Goal: Find specific page/section: Find specific page/section

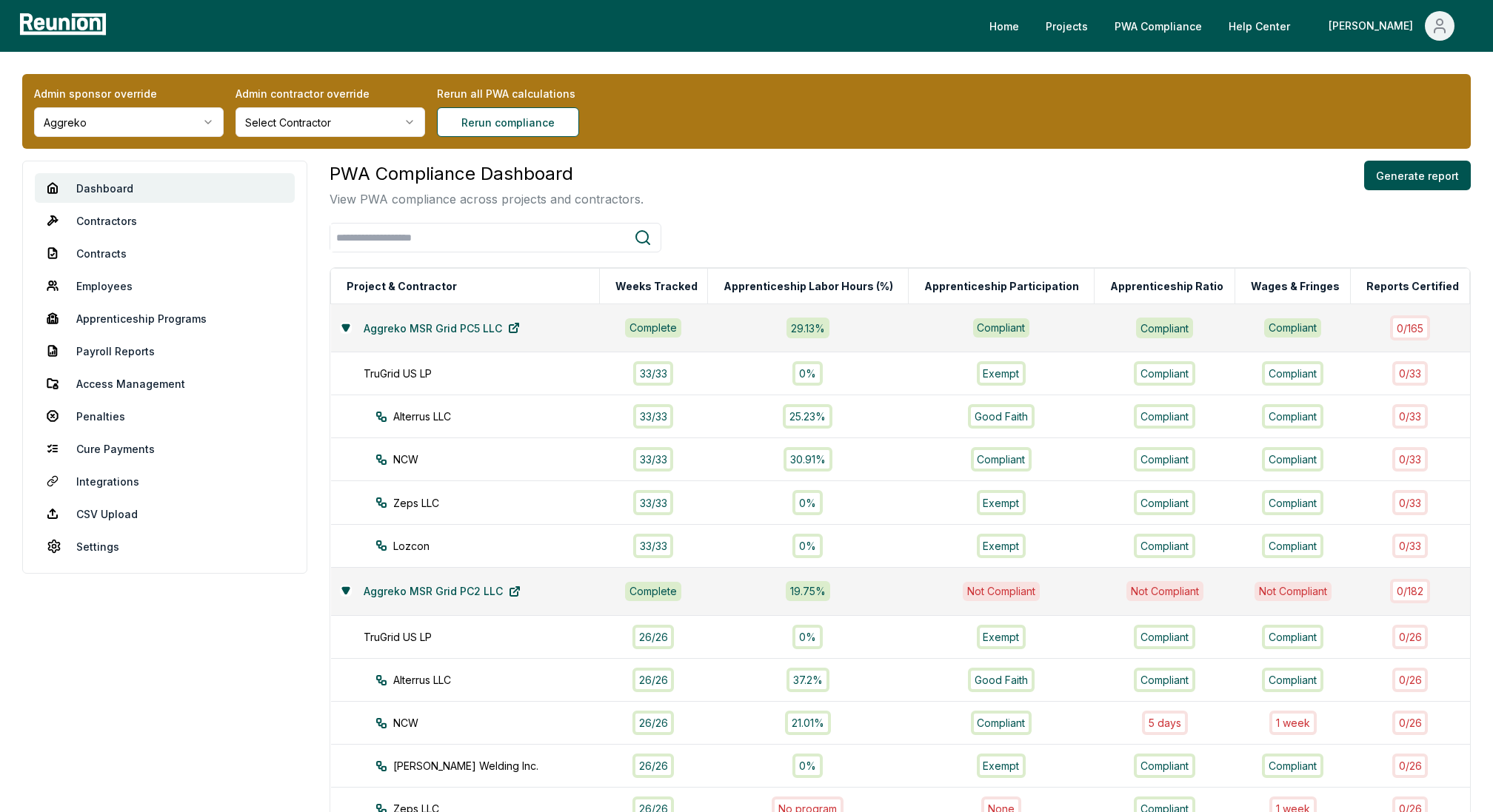
click at [95, 117] on html "Please visit us on your desktop We're working on making our marketplace mobile-…" at bounding box center [746, 754] width 1493 height 1509
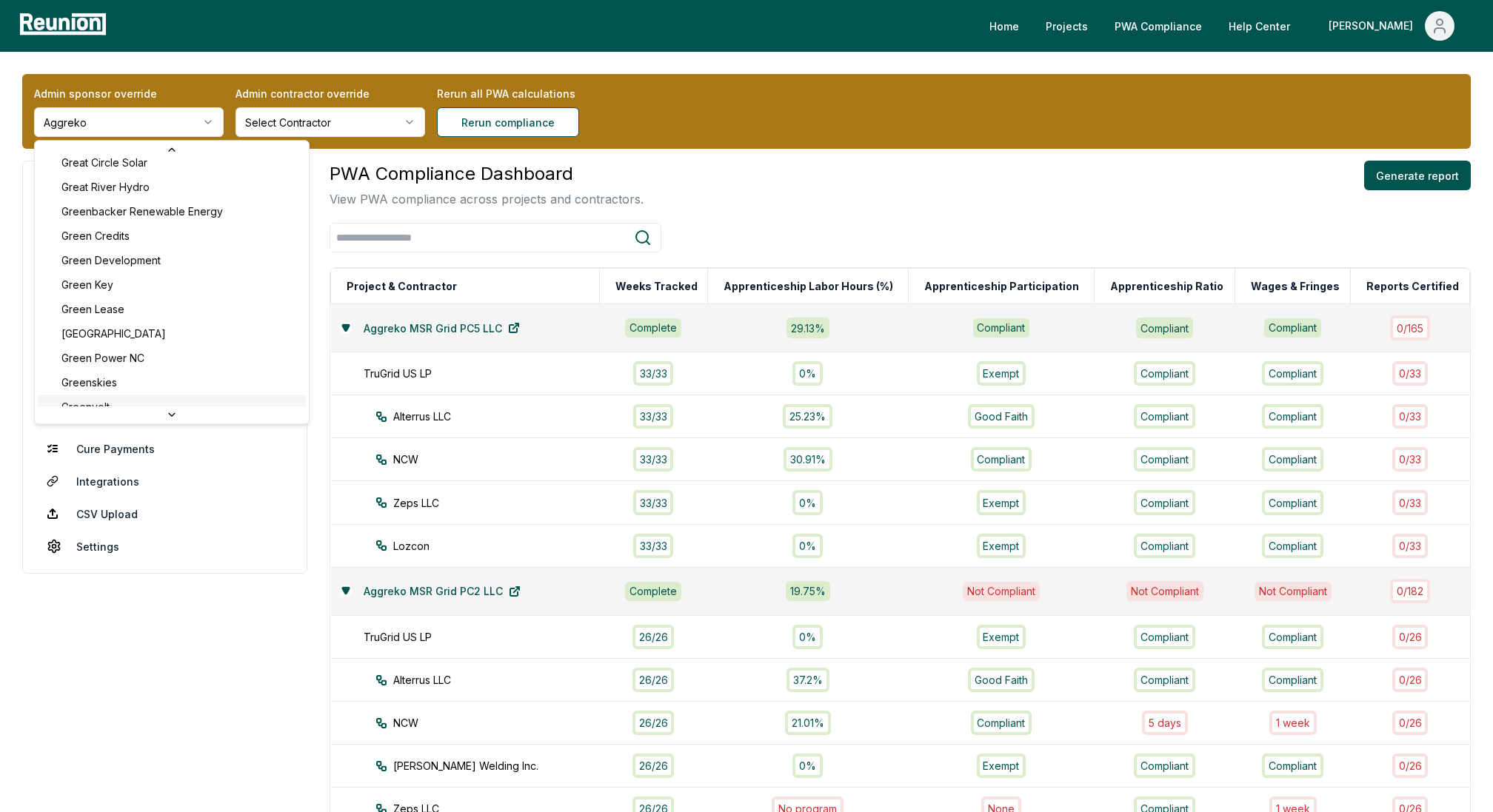
scroll to position [2975, 0]
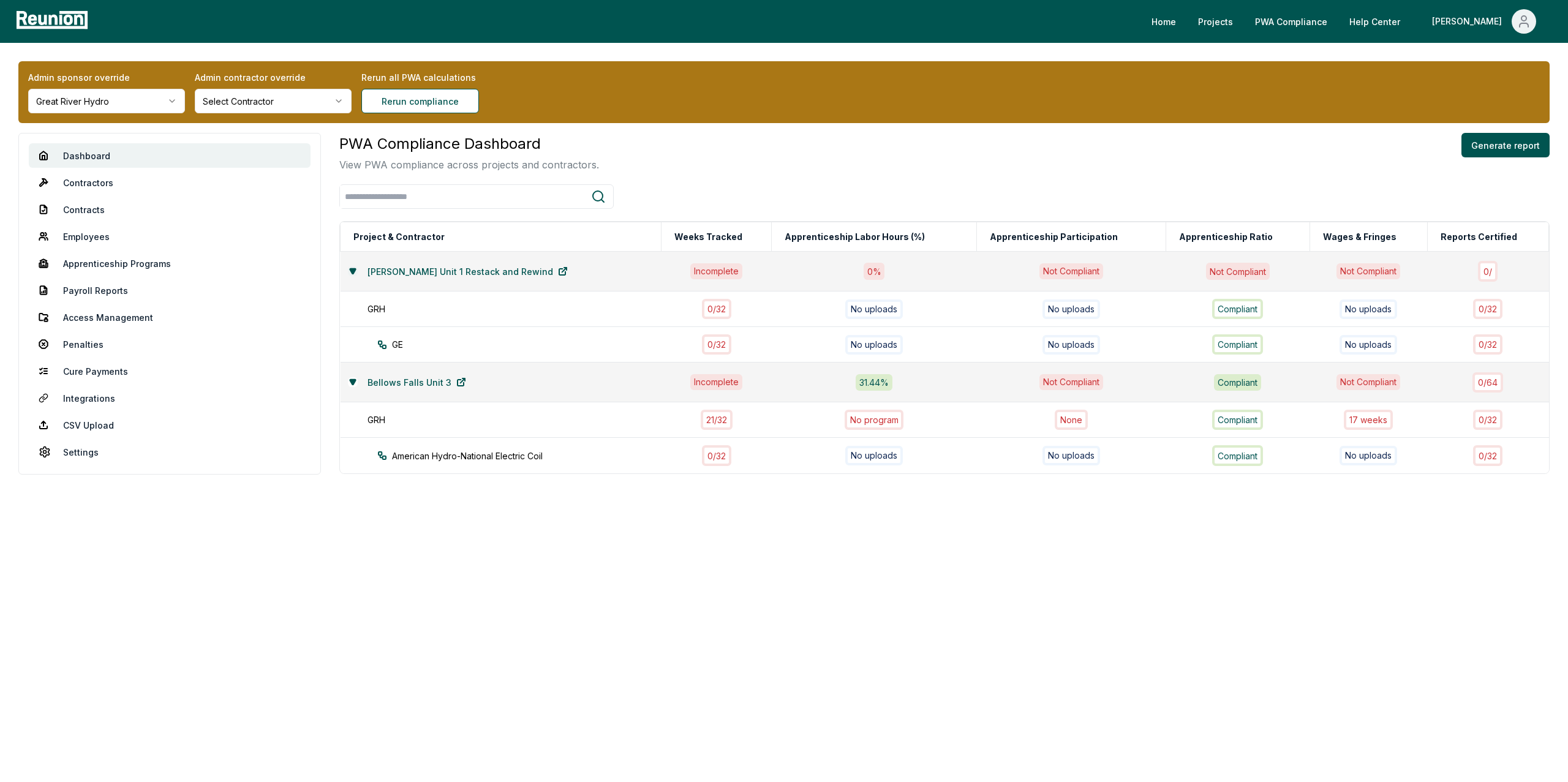
click at [351, 269] on icon at bounding box center [352, 271] width 6 height 5
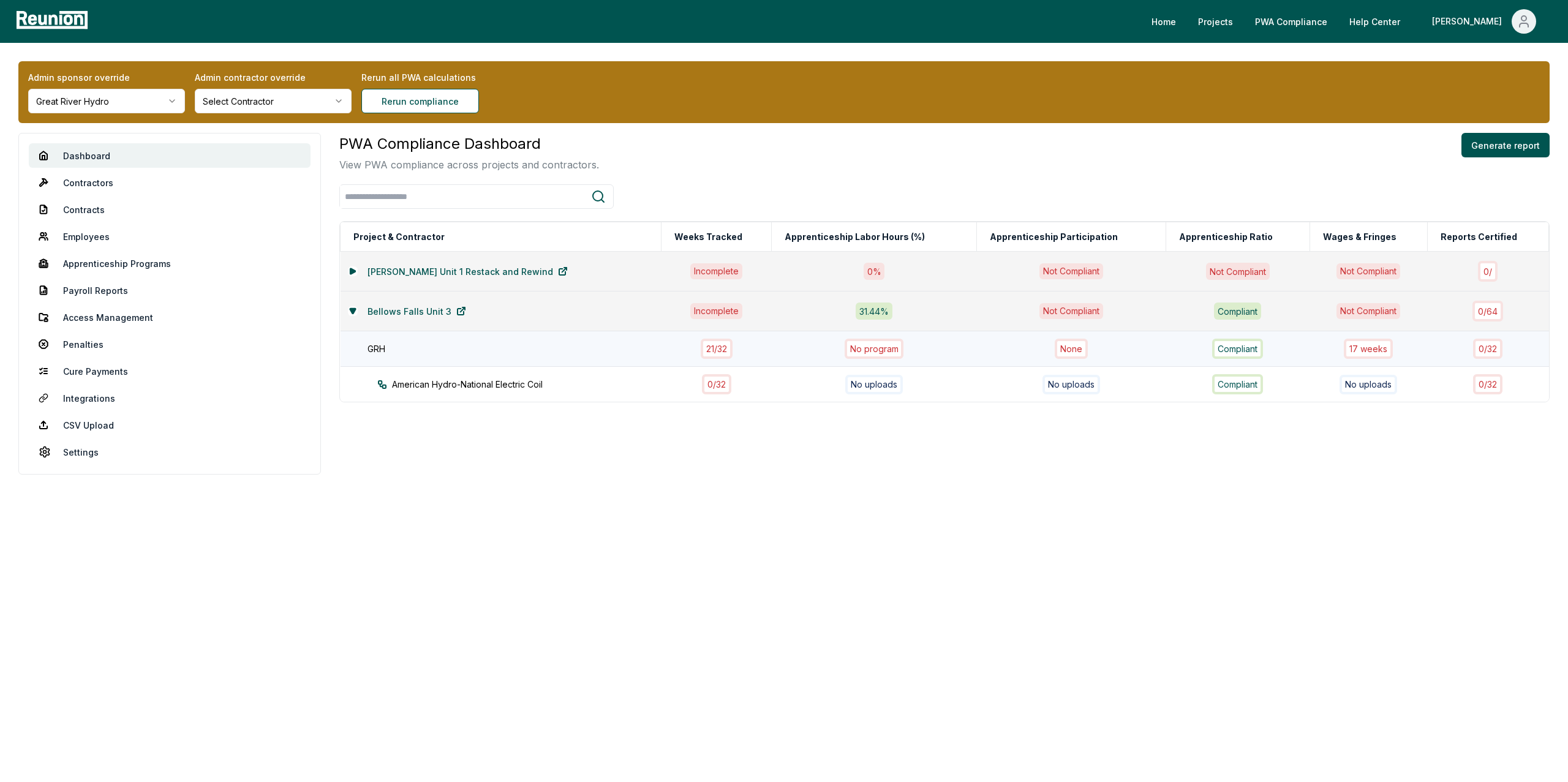
click at [1234, 352] on div "17 week s" at bounding box center [1368, 349] width 49 height 21
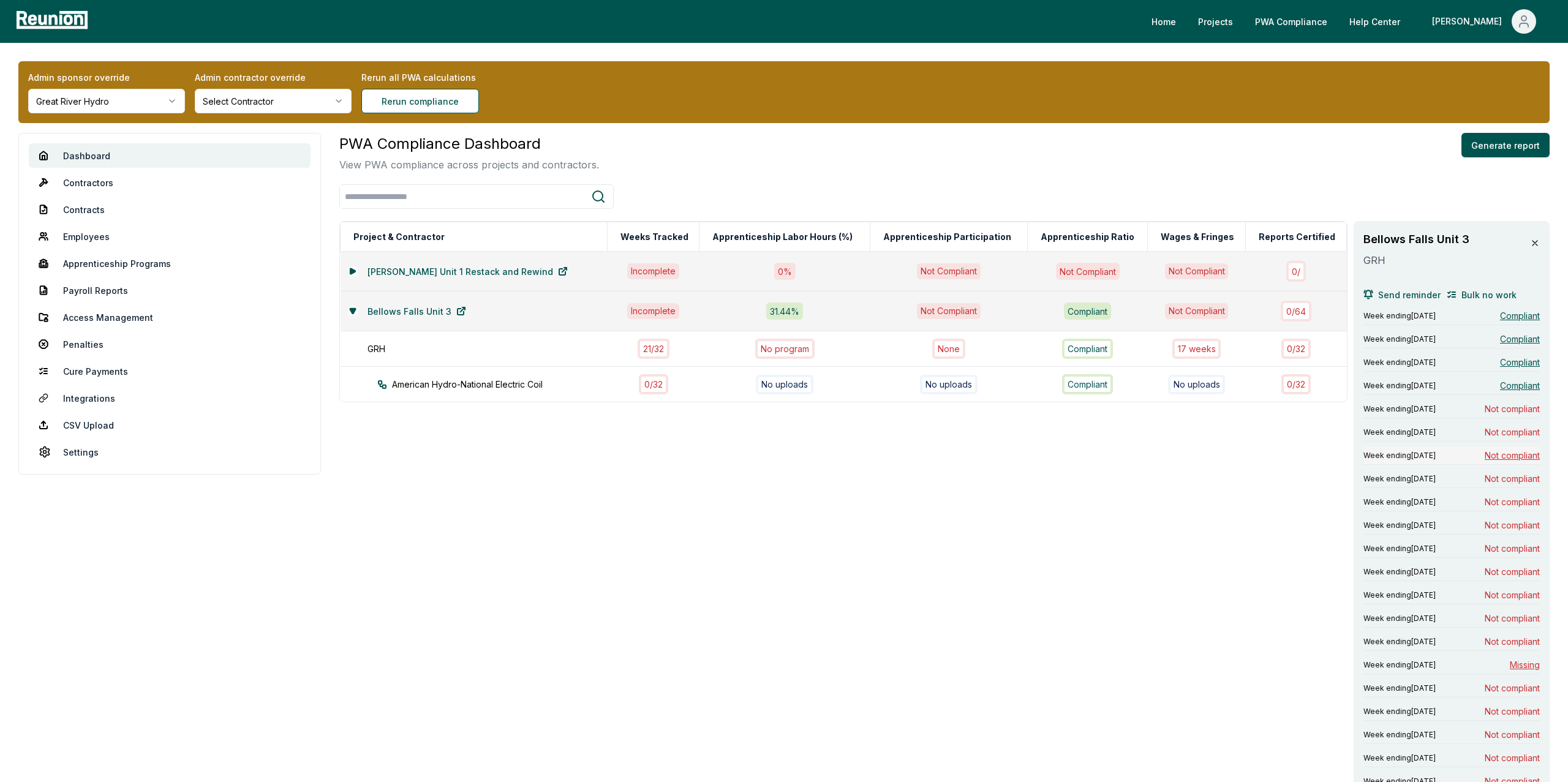
click at [1234, 457] on span "Not compliant" at bounding box center [1513, 455] width 55 height 13
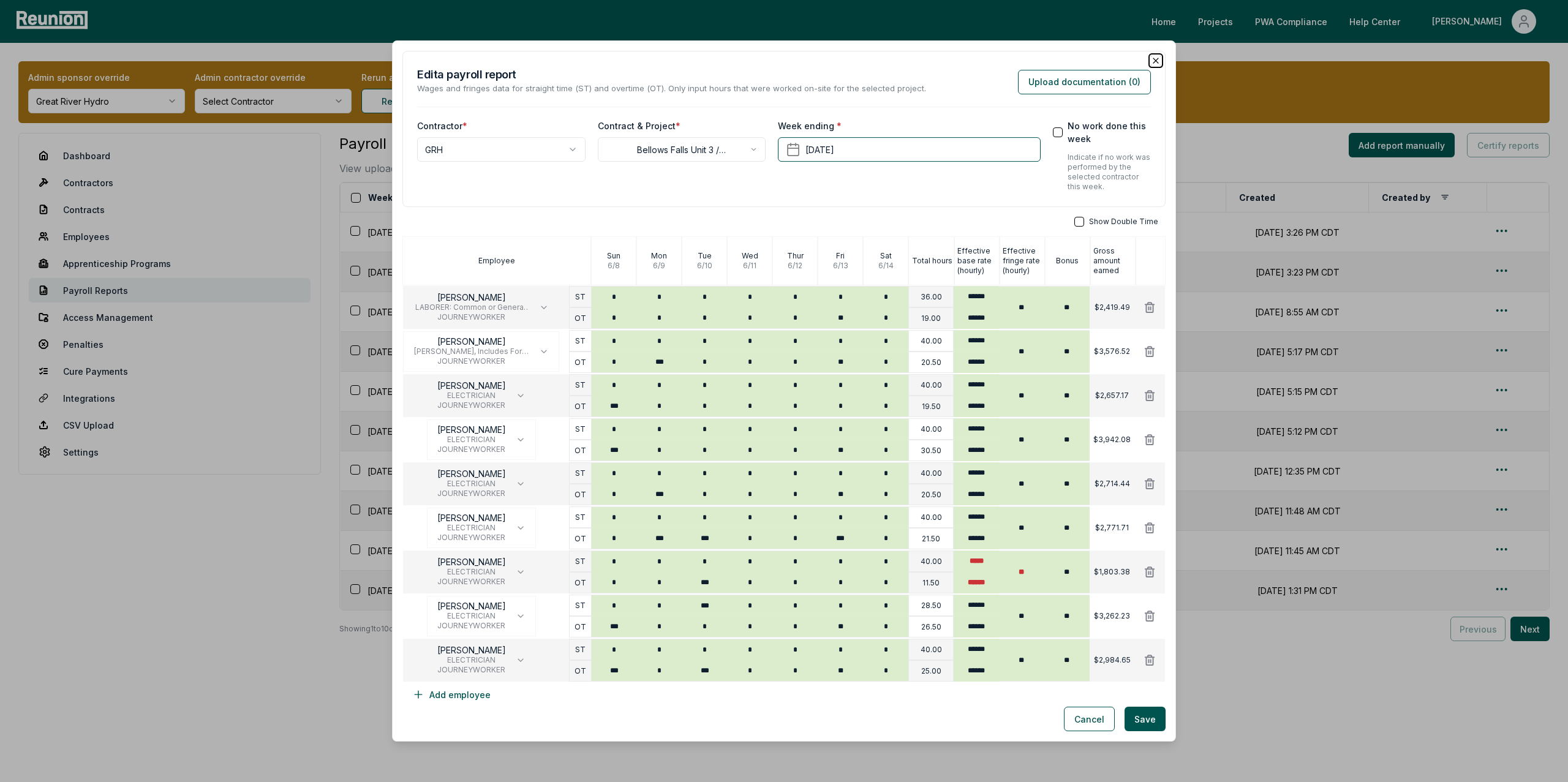
click at [1157, 56] on icon "button" at bounding box center [1156, 61] width 9 height 9
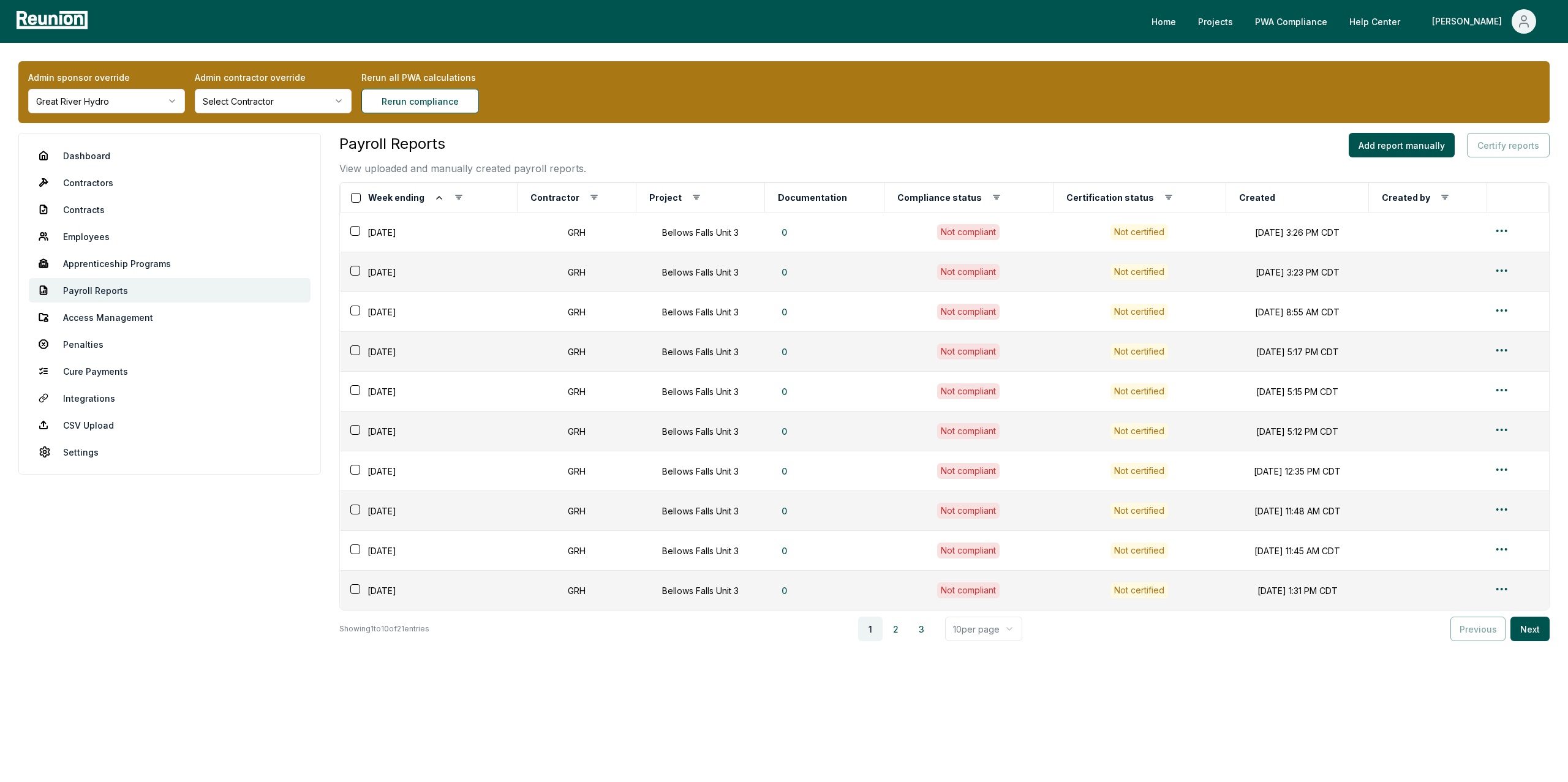
click at [104, 107] on html "Please visit us on your desktop We're working on making our marketplace mobile-…" at bounding box center [784, 391] width 1568 height 782
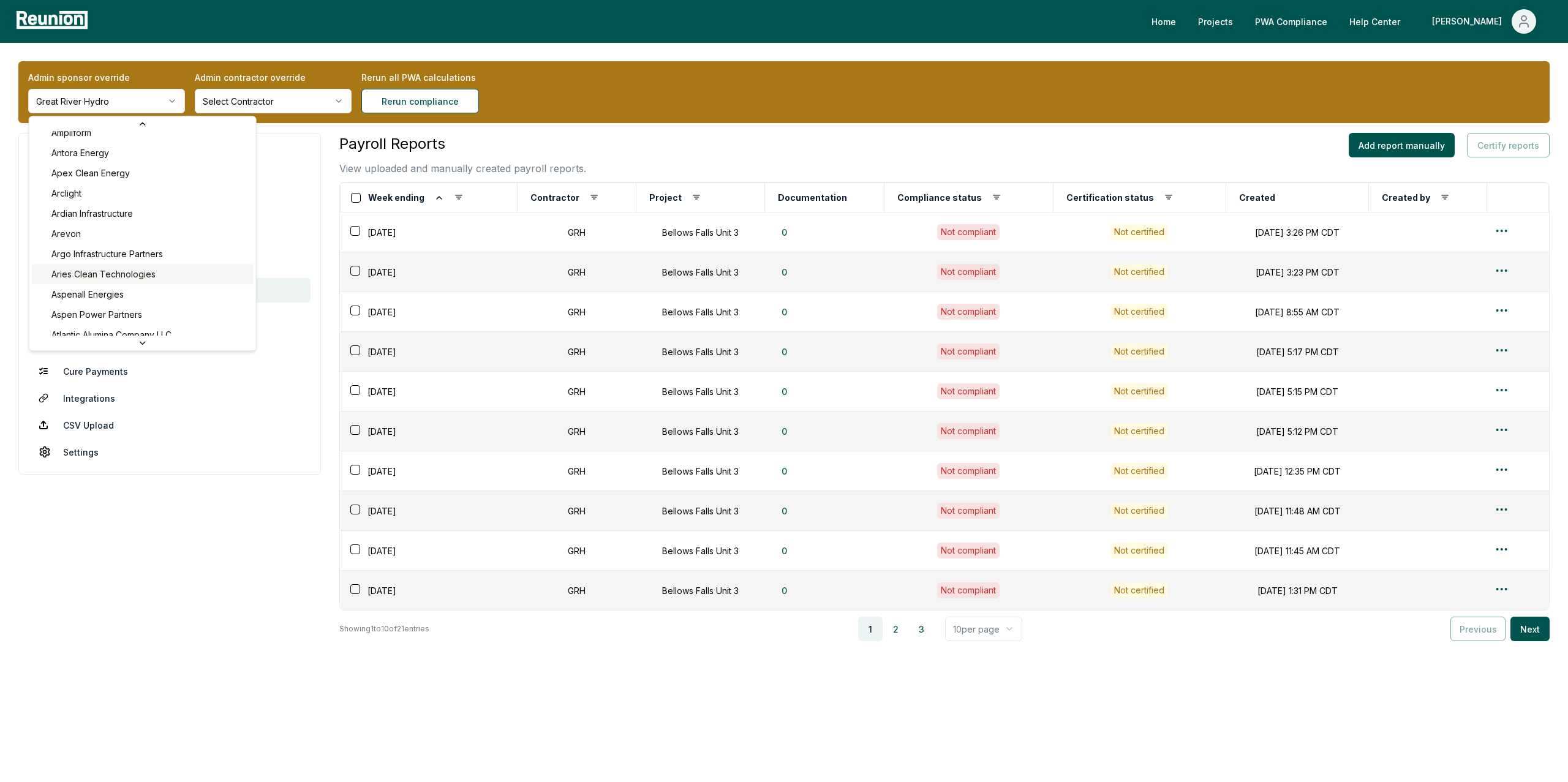
scroll to position [373, 0]
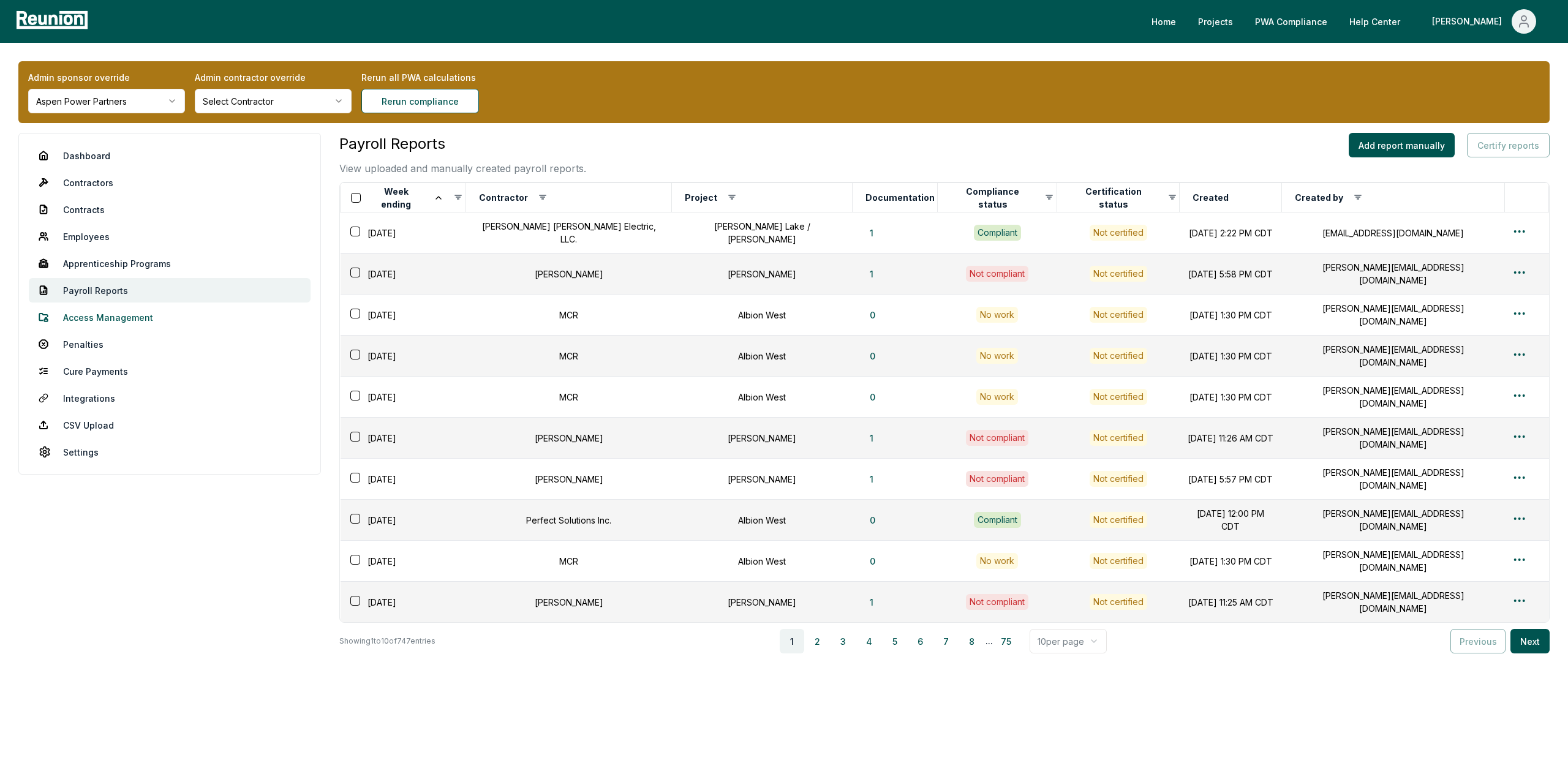
click at [85, 318] on link "Access Management" at bounding box center [169, 316] width 282 height 24
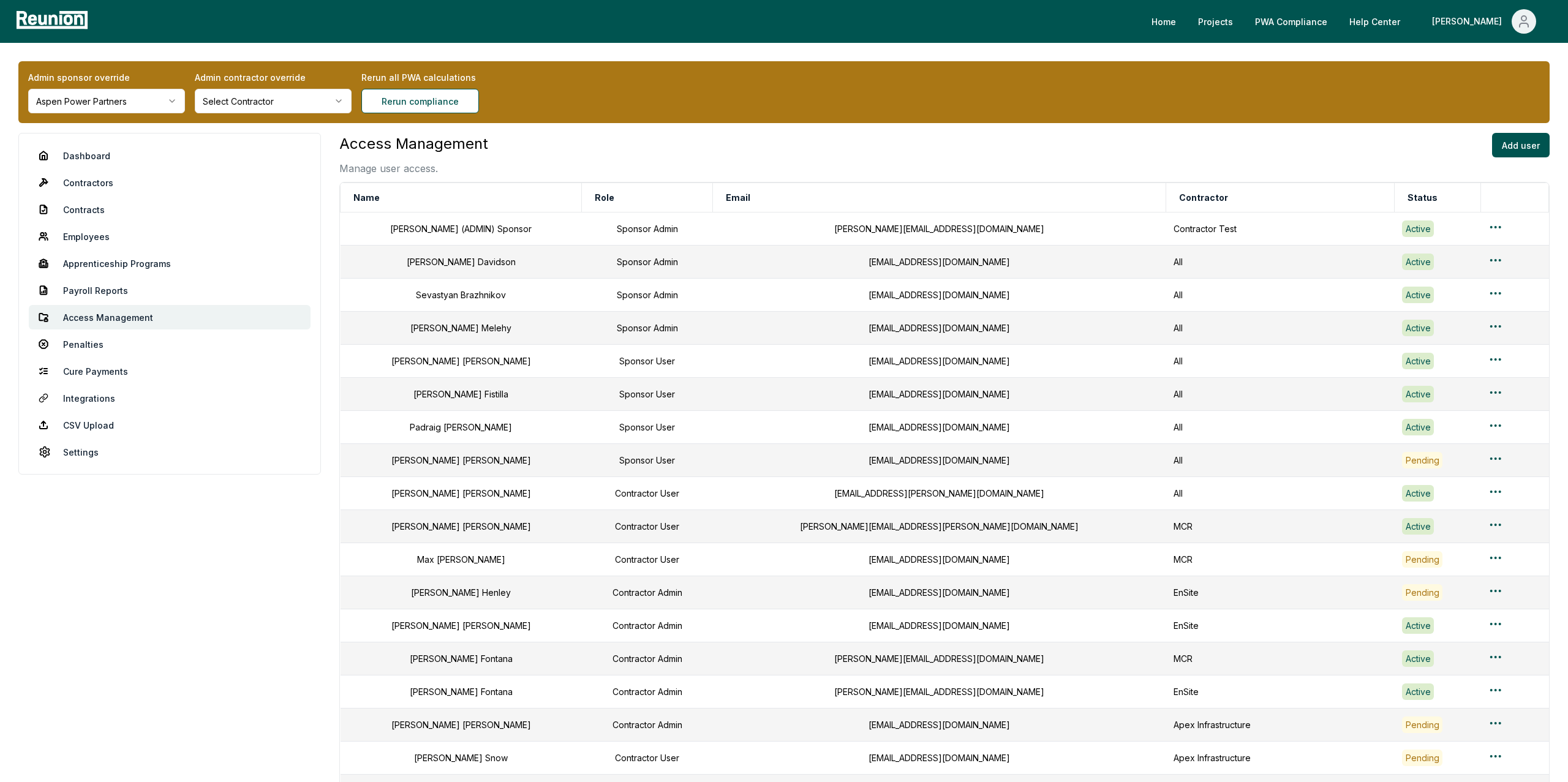
click at [92, 103] on html "Please visit us on your desktop We're working on making our marketplace mobile-…" at bounding box center [784, 495] width 1568 height 990
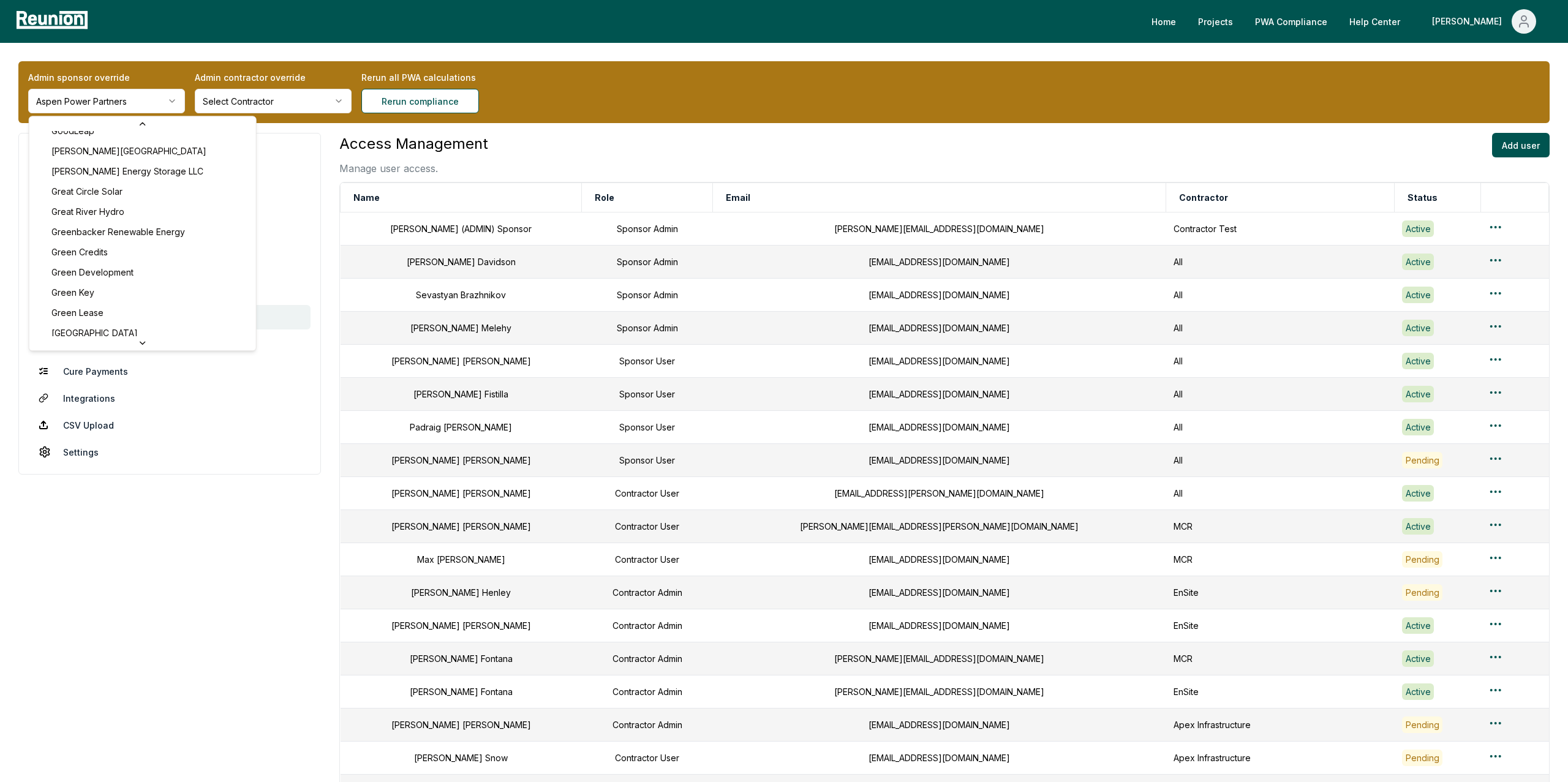
scroll to position [2415, 0]
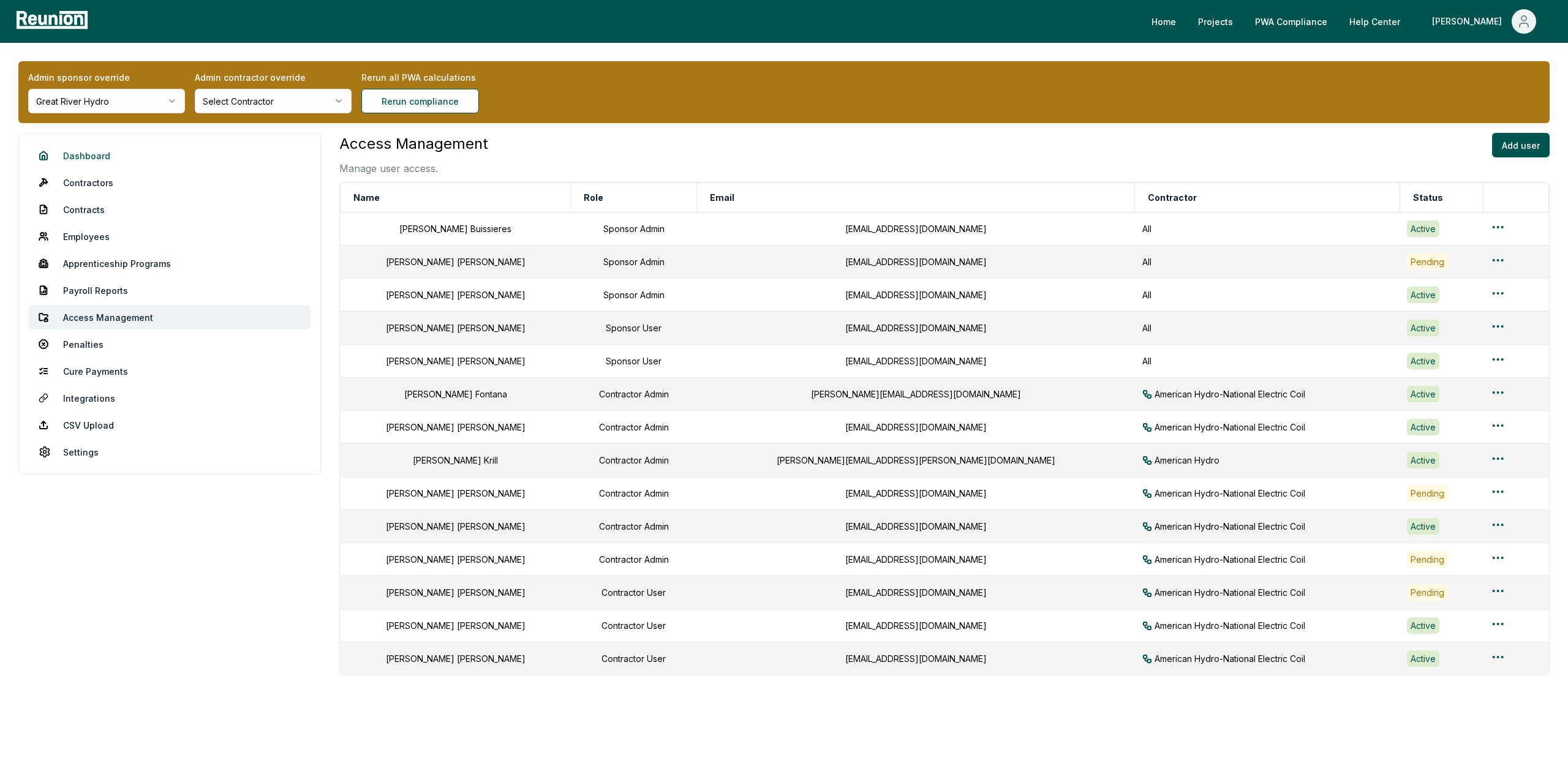
click at [81, 149] on link "Dashboard" at bounding box center [169, 155] width 282 height 24
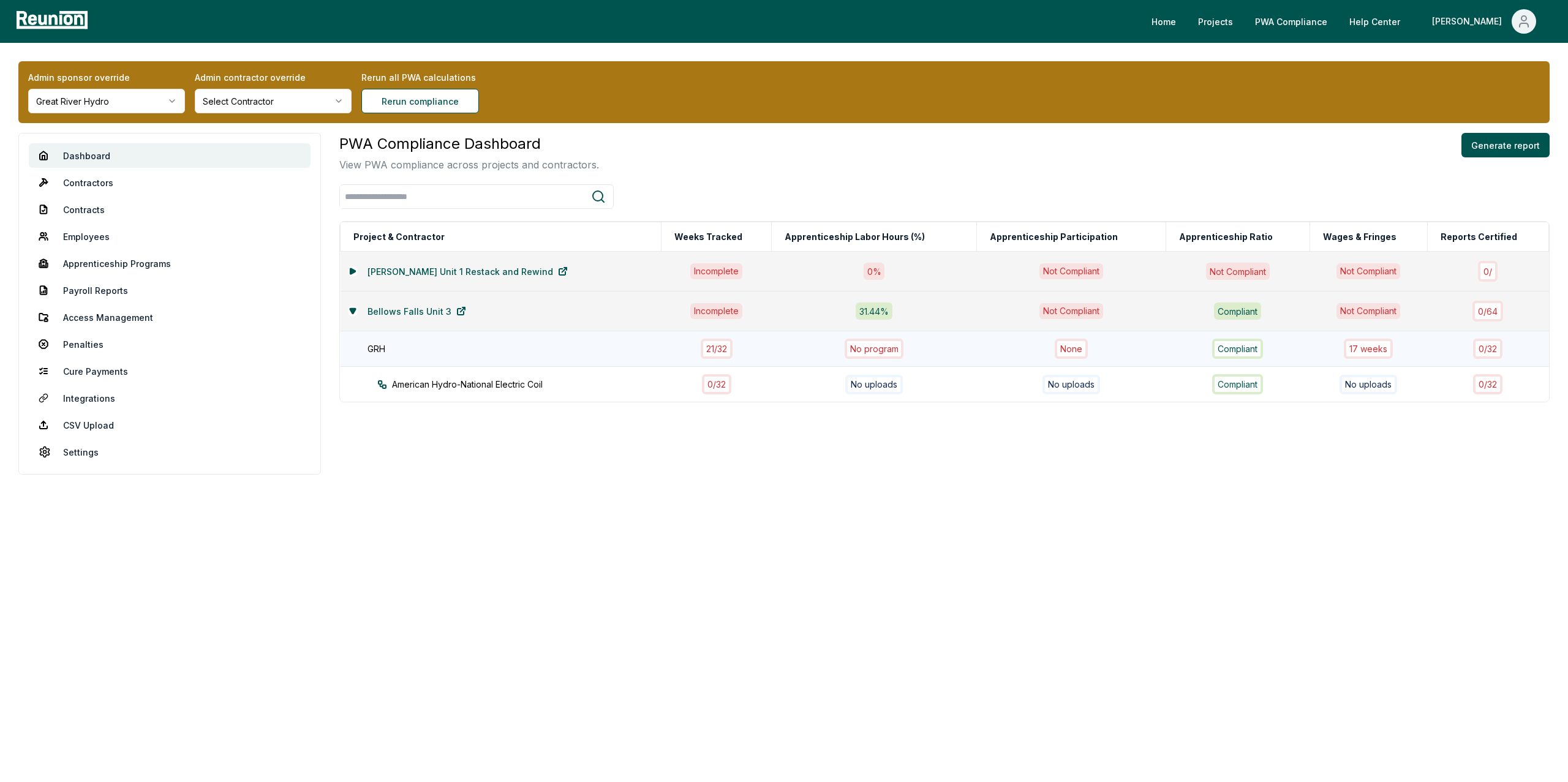
click at [1375, 350] on div "17 week s" at bounding box center [1368, 349] width 49 height 21
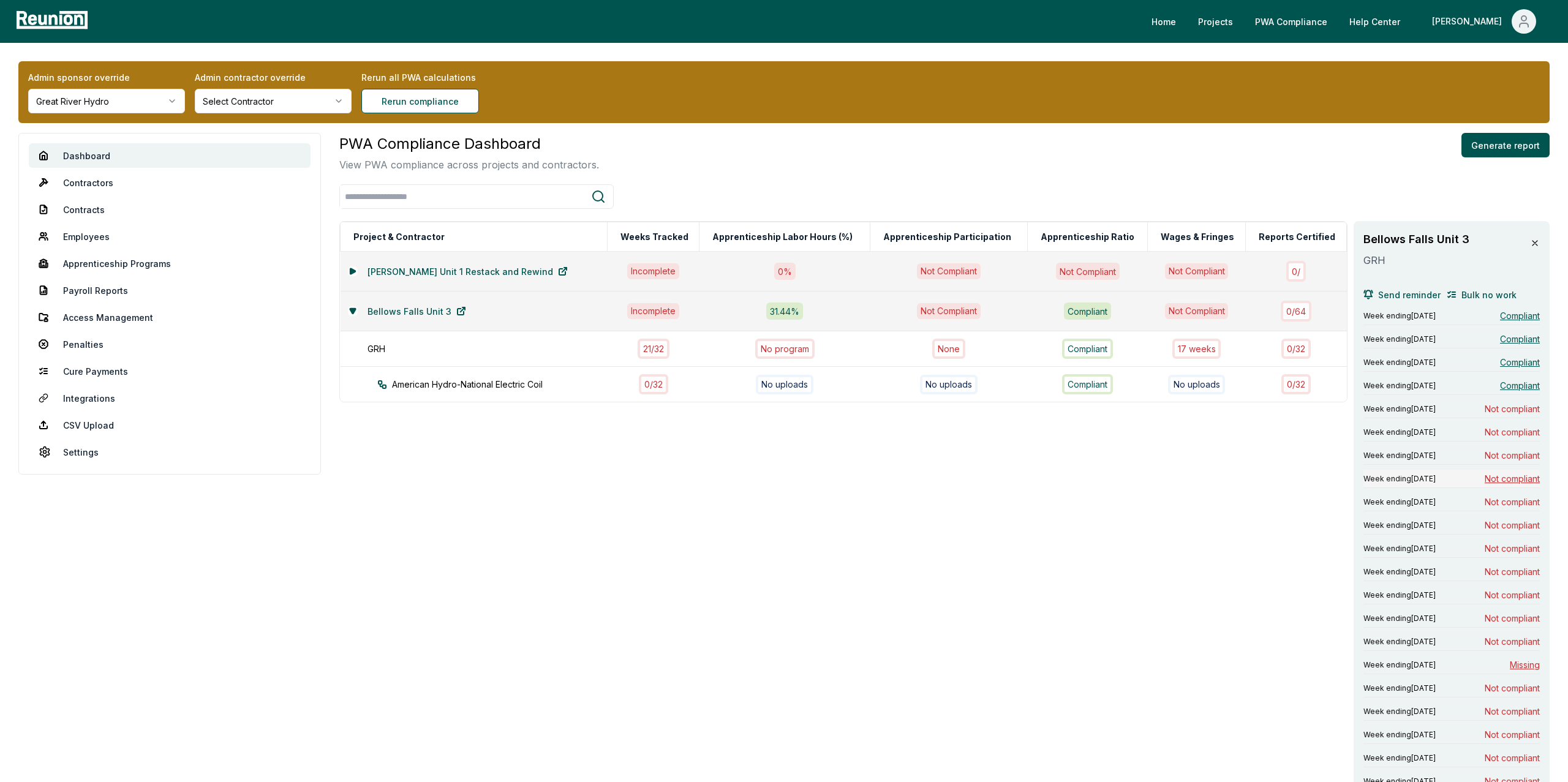
click at [1515, 479] on span "Not compliant" at bounding box center [1513, 478] width 55 height 13
click at [1511, 433] on span "Not compliant" at bounding box center [1513, 432] width 55 height 13
click at [1499, 458] on span "Not compliant" at bounding box center [1513, 455] width 55 height 13
click at [1517, 526] on span "Not compliant" at bounding box center [1513, 525] width 55 height 13
click at [99, 105] on html "Please visit us on your desktop We're working on making our marketplace mobile-…" at bounding box center [784, 668] width 1568 height 1337
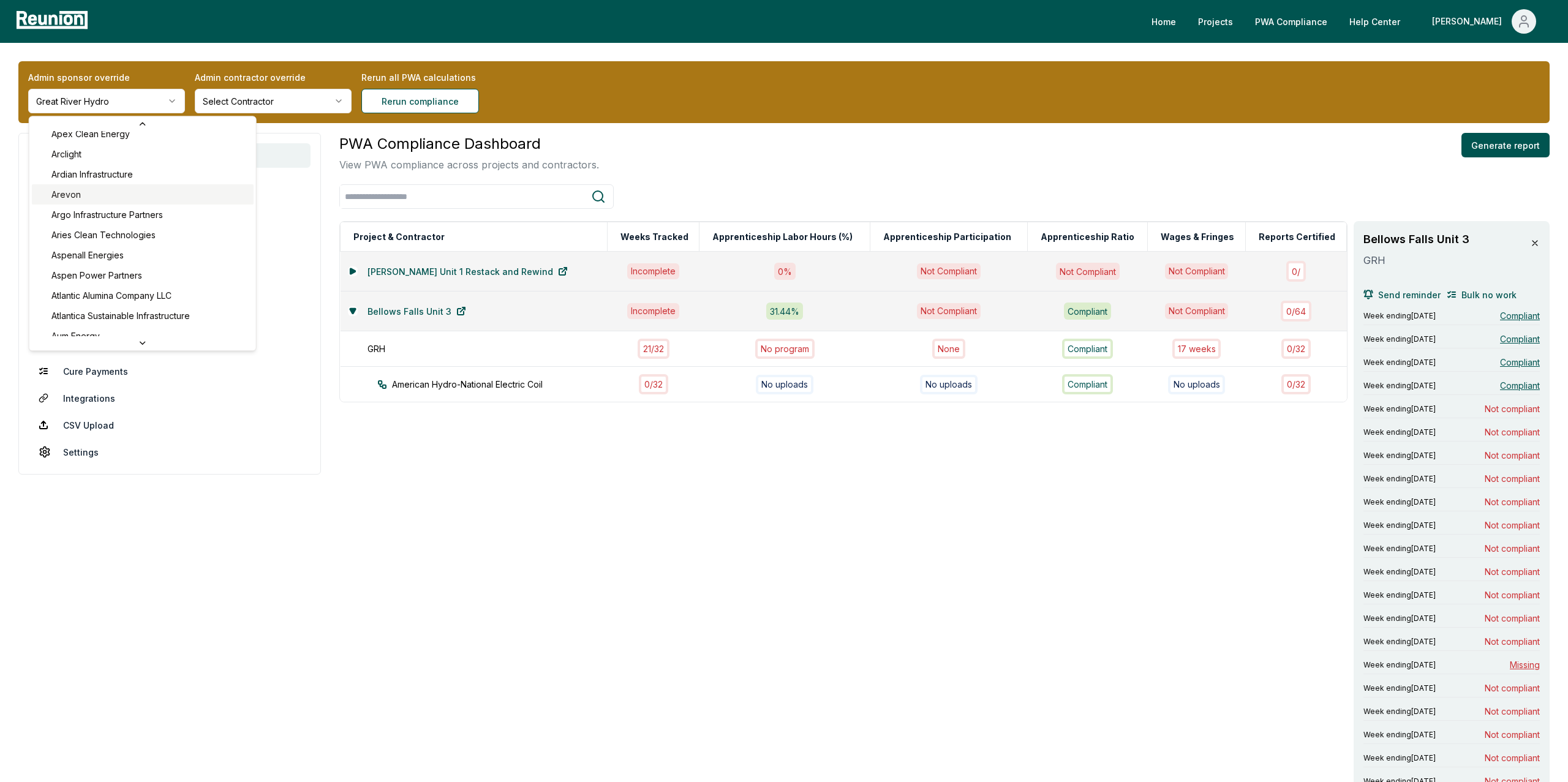
scroll to position [414, 0]
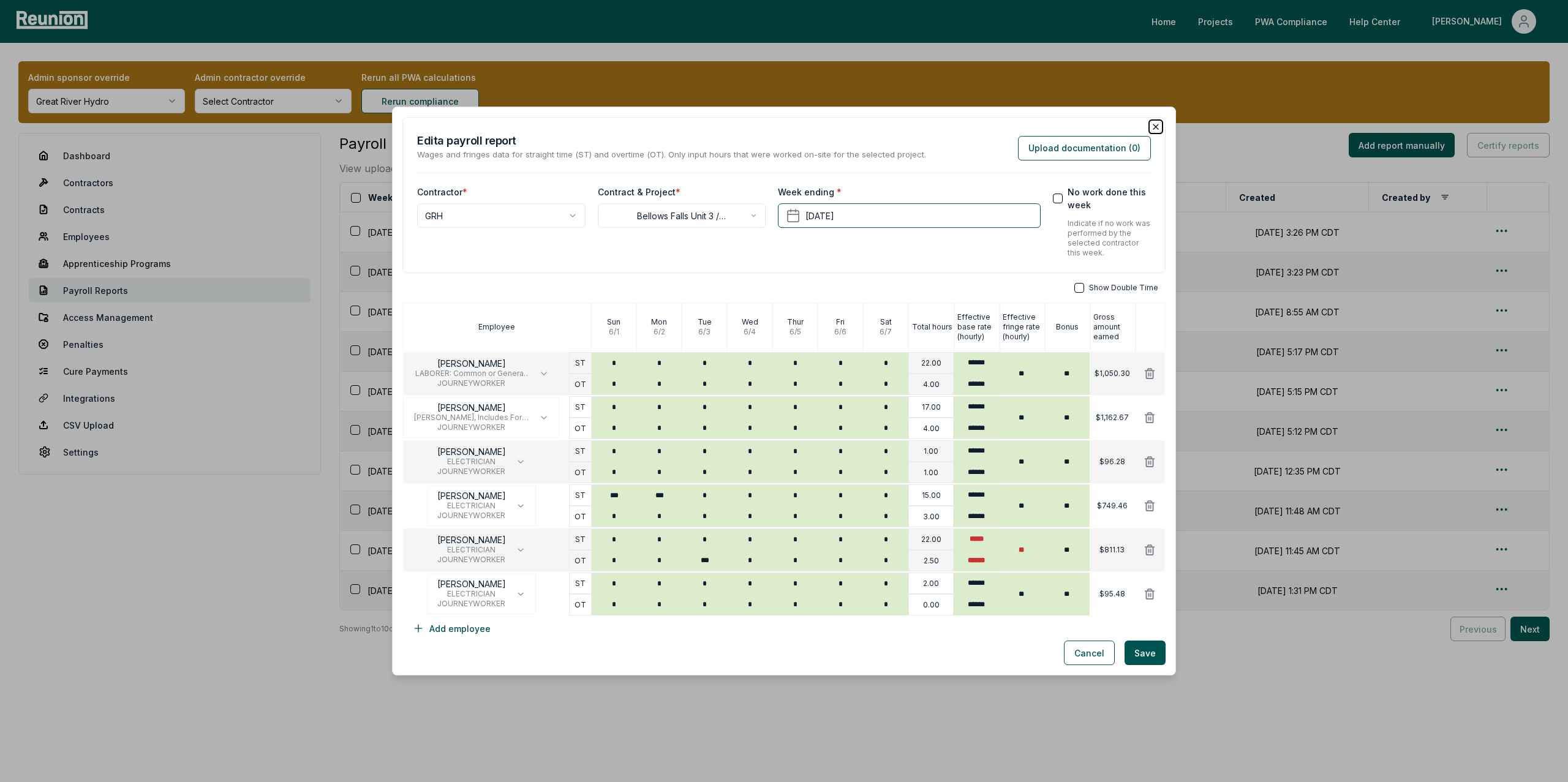
click at [1156, 125] on icon "button" at bounding box center [1156, 127] width 5 height 5
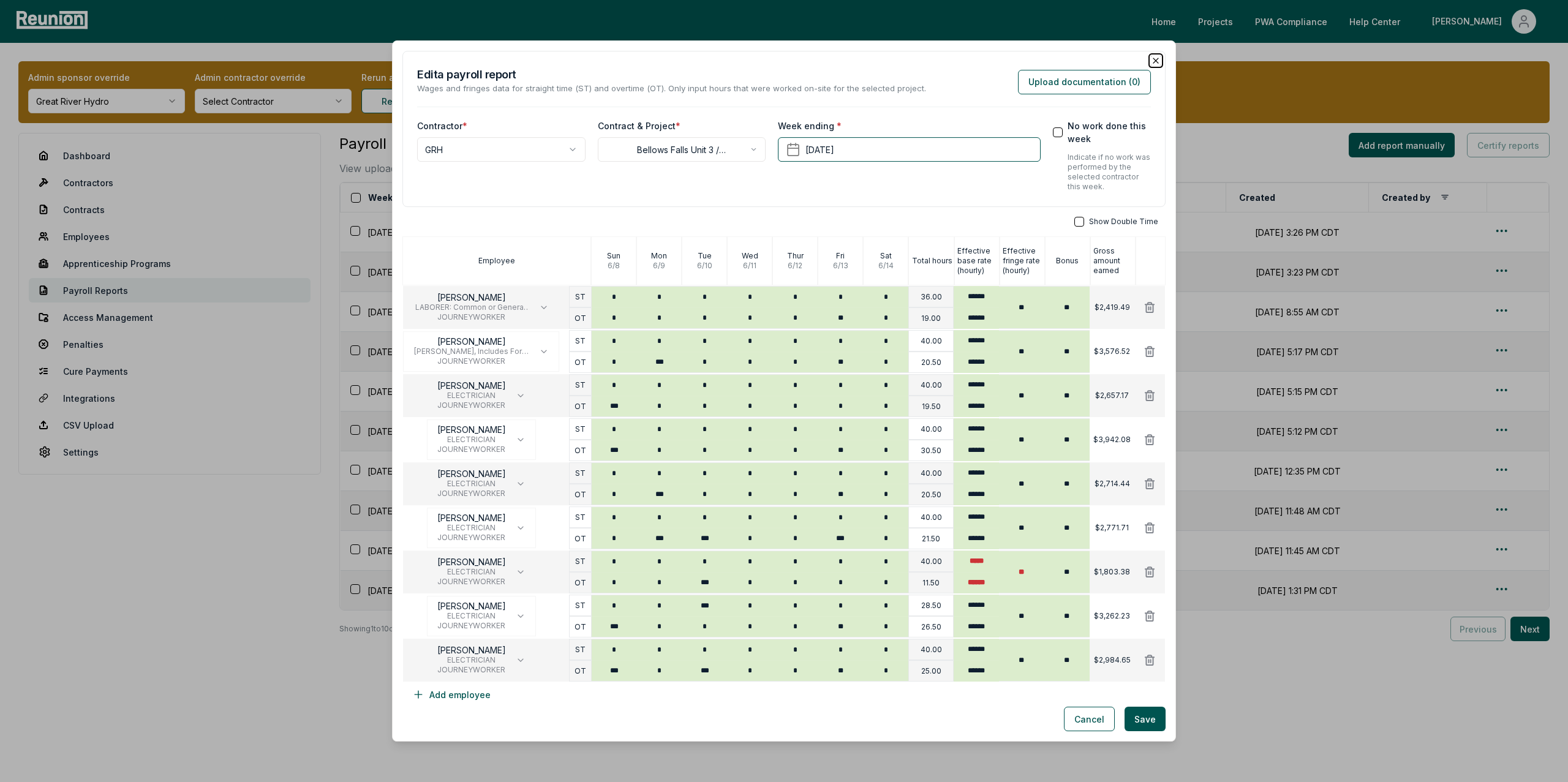
click at [1155, 58] on icon "button" at bounding box center [1156, 61] width 9 height 9
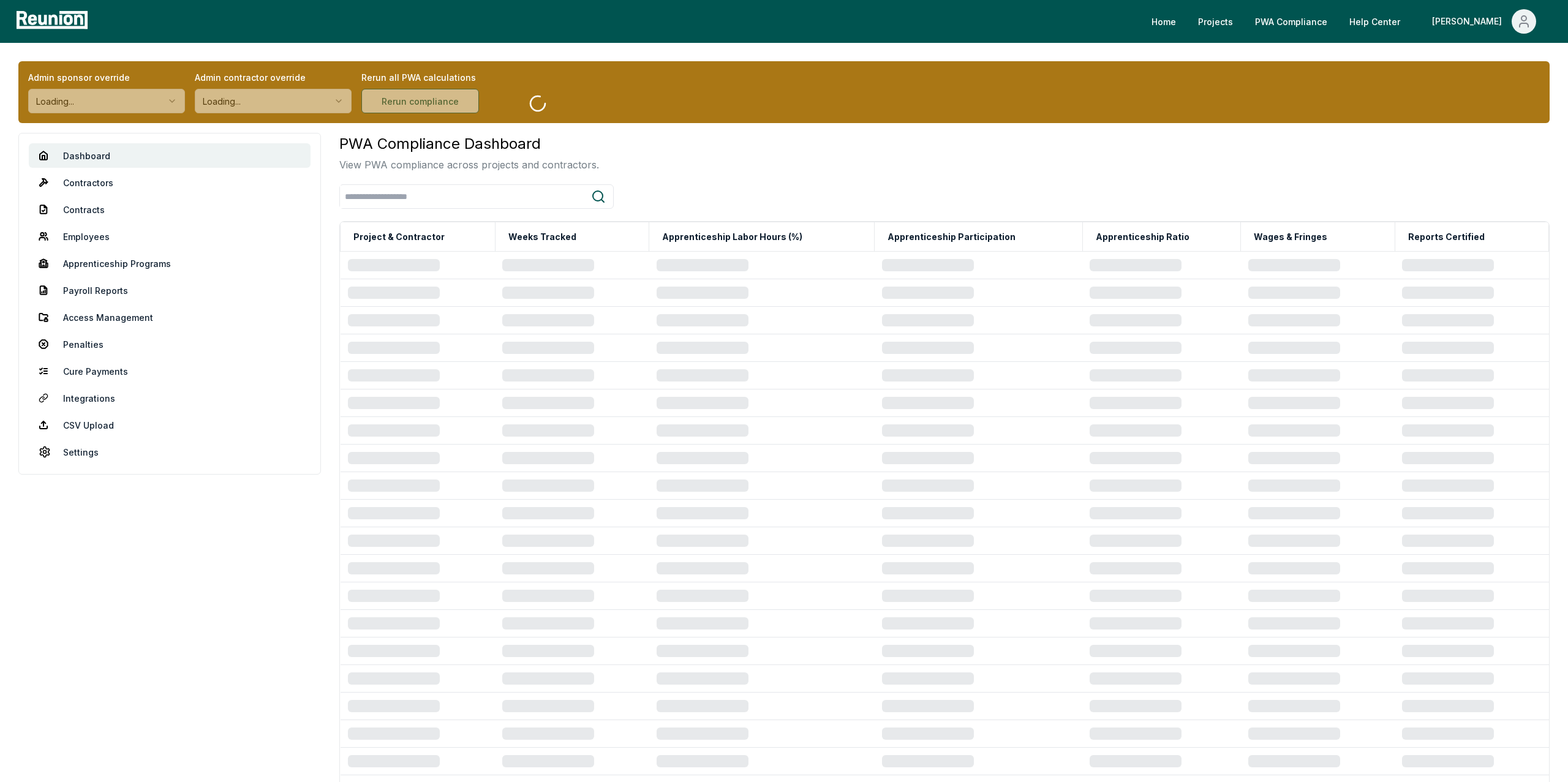
click at [105, 318] on link "Access Management" at bounding box center [169, 316] width 282 height 24
